Goal: Task Accomplishment & Management: Use online tool/utility

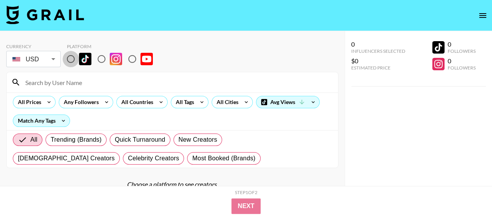
click at [70, 59] on input "radio" at bounding box center [71, 59] width 16 height 16
radio input "true"
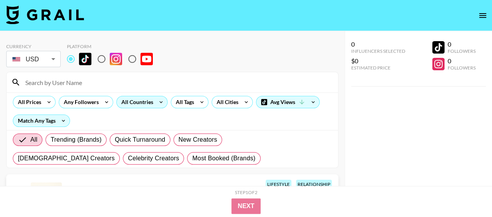
click at [156, 99] on icon at bounding box center [161, 102] width 12 height 12
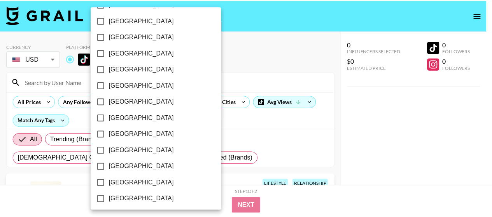
scroll to position [689, 0]
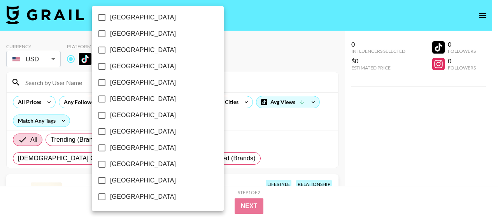
click at [142, 178] on span "[GEOGRAPHIC_DATA]" at bounding box center [143, 180] width 66 height 9
click at [110, 178] on input "[GEOGRAPHIC_DATA]" at bounding box center [102, 181] width 16 height 16
checkbox input "true"
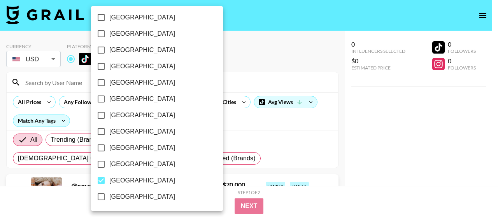
click at [233, 55] on div at bounding box center [249, 108] width 498 height 217
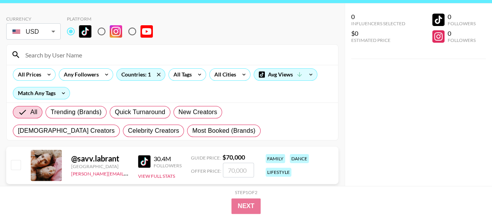
scroll to position [0, 0]
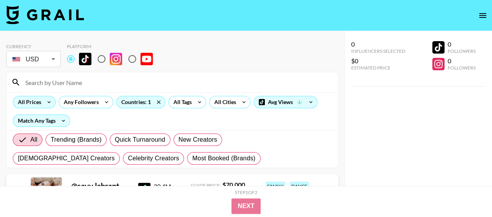
click at [50, 102] on icon at bounding box center [49, 102] width 12 height 12
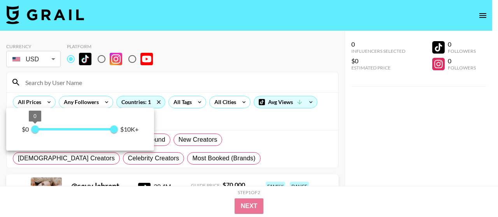
click at [39, 131] on span "0" at bounding box center [35, 130] width 8 height 8
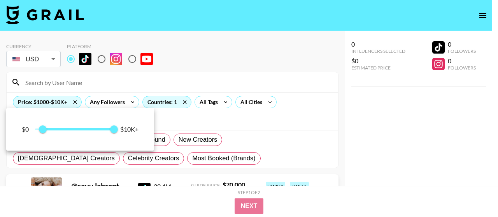
click at [60, 128] on span "1,000 10,000" at bounding box center [74, 130] width 79 height 12
click at [40, 127] on span "3,250 10,000" at bounding box center [74, 130] width 79 height 12
click at [45, 127] on span "750" at bounding box center [41, 130] width 8 height 8
click at [45, 127] on span "1,250" at bounding box center [45, 130] width 8 height 8
type input "1000"
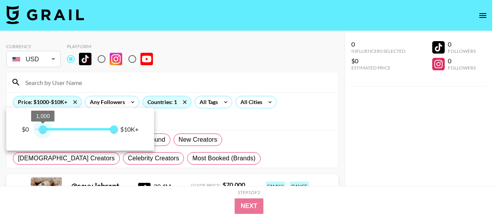
click at [44, 127] on span "1,000" at bounding box center [43, 130] width 8 height 8
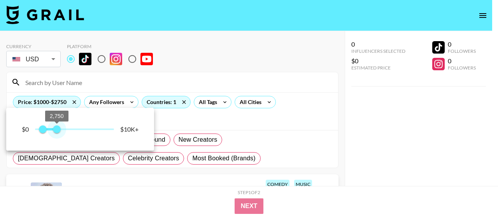
type input "2500"
drag, startPoint x: 114, startPoint y: 128, endPoint x: 55, endPoint y: 127, distance: 58.4
click at [55, 127] on span "2,500" at bounding box center [55, 130] width 8 height 8
click at [222, 62] on div at bounding box center [249, 108] width 498 height 217
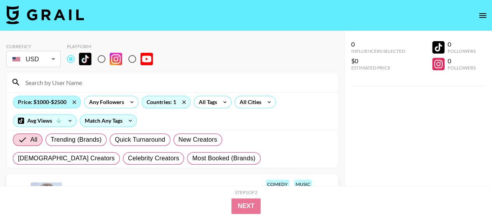
click at [51, 100] on div "Price: $1000-$2500" at bounding box center [46, 102] width 67 height 12
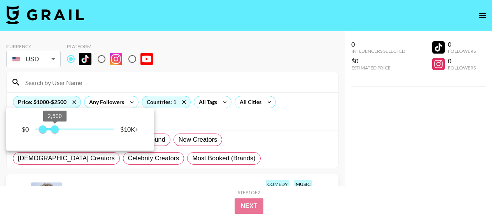
click at [59, 130] on span "2,500" at bounding box center [55, 130] width 8 height 8
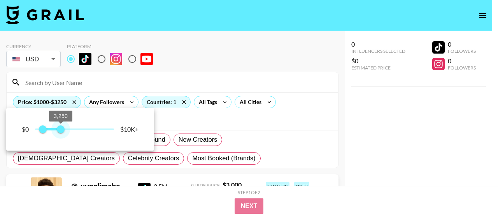
type input "3000"
click at [59, 129] on span "3,000" at bounding box center [59, 130] width 8 height 8
click at [191, 60] on div at bounding box center [249, 108] width 498 height 217
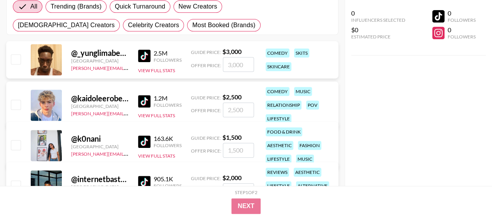
scroll to position [156, 0]
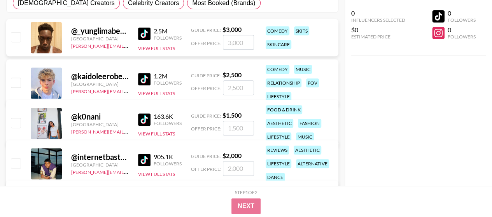
click at [147, 117] on img at bounding box center [144, 120] width 12 height 12
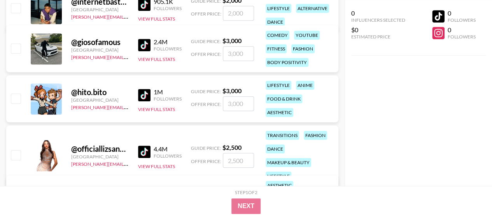
scroll to position [389, 0]
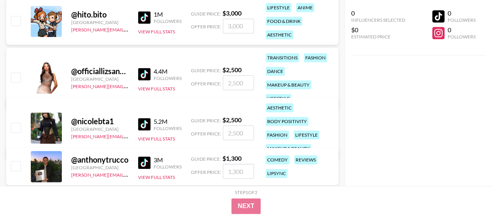
click at [144, 74] on img at bounding box center [144, 74] width 12 height 12
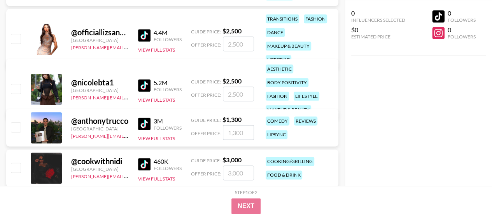
click at [146, 85] on img at bounding box center [144, 85] width 12 height 12
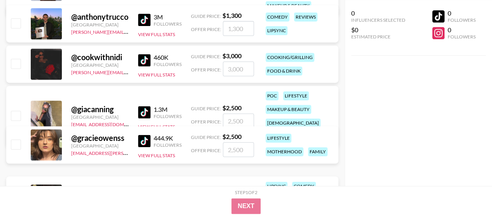
scroll to position [545, 0]
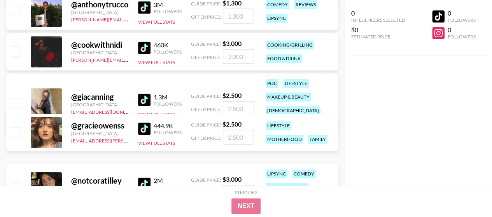
click at [146, 46] on img at bounding box center [144, 48] width 12 height 12
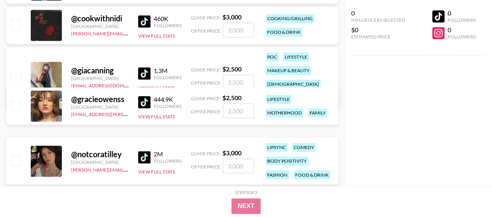
scroll to position [583, 0]
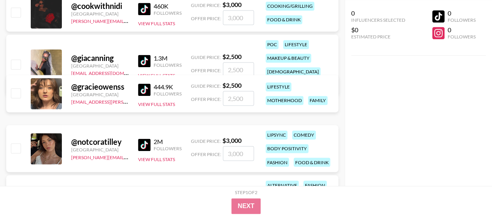
click at [148, 55] on img at bounding box center [144, 61] width 12 height 12
click at [139, 88] on img at bounding box center [144, 90] width 12 height 12
click at [140, 146] on img at bounding box center [144, 145] width 12 height 12
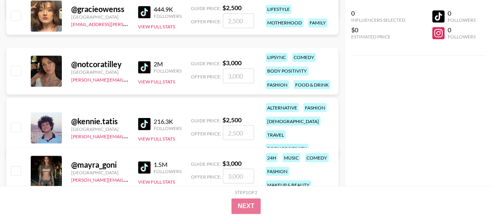
scroll to position [739, 0]
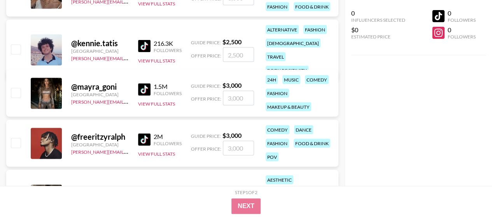
click at [147, 87] on img at bounding box center [144, 90] width 12 height 12
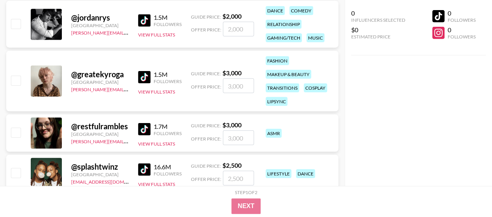
scroll to position [1011, 0]
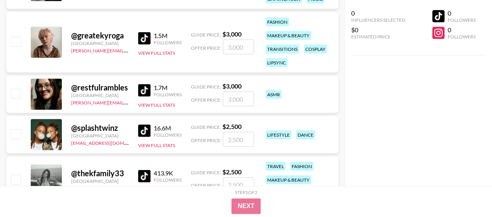
click at [143, 92] on img at bounding box center [144, 90] width 12 height 12
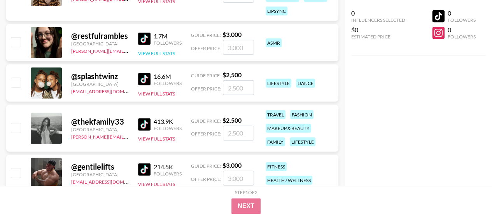
scroll to position [1089, 0]
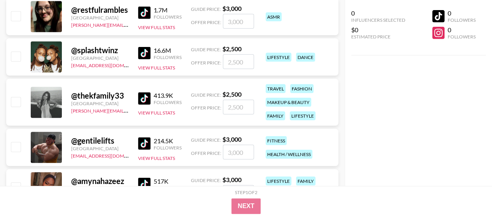
click at [139, 98] on img at bounding box center [144, 99] width 12 height 12
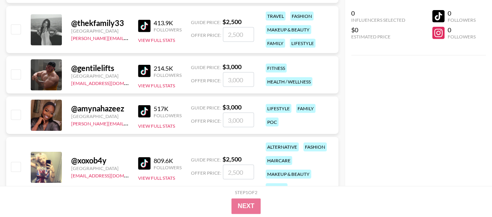
scroll to position [1206, 0]
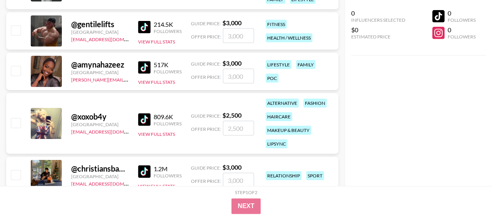
click at [142, 68] on img at bounding box center [144, 67] width 12 height 12
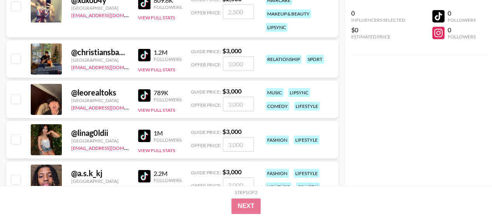
scroll to position [1361, 0]
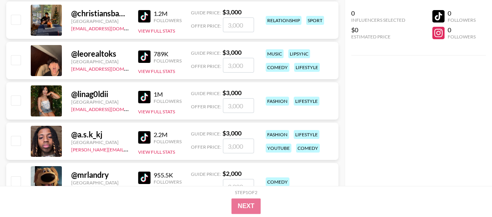
click at [144, 99] on img at bounding box center [144, 97] width 12 height 12
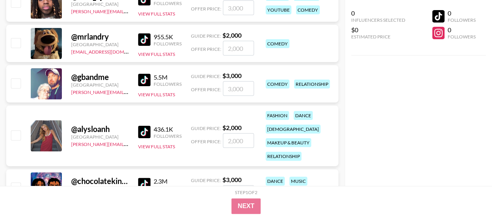
scroll to position [1517, 0]
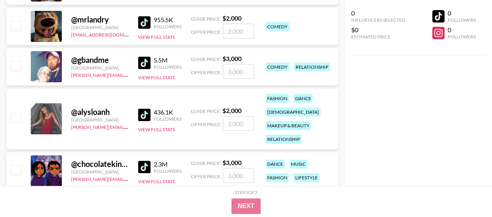
click at [143, 117] on img at bounding box center [144, 115] width 12 height 12
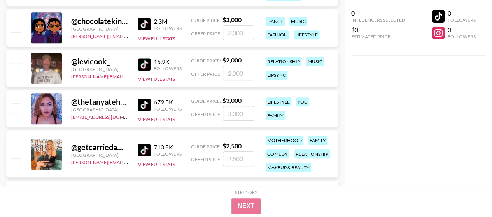
scroll to position [1673, 0]
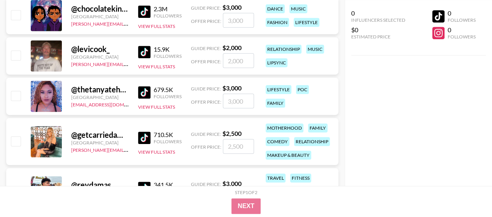
click at [148, 91] on img at bounding box center [144, 92] width 12 height 12
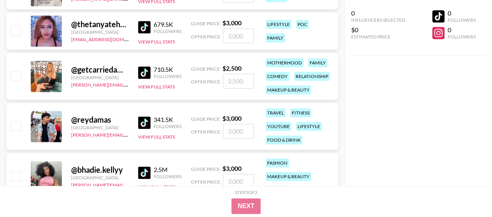
scroll to position [1750, 0]
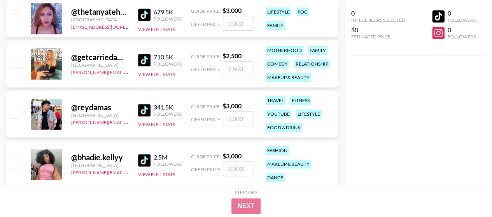
click at [145, 60] on img at bounding box center [144, 60] width 12 height 12
click at [142, 56] on img at bounding box center [144, 60] width 12 height 12
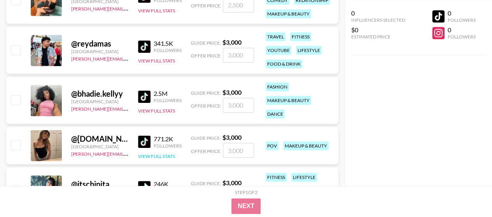
scroll to position [1711, 0]
